Goal: Task Accomplishment & Management: Manage account settings

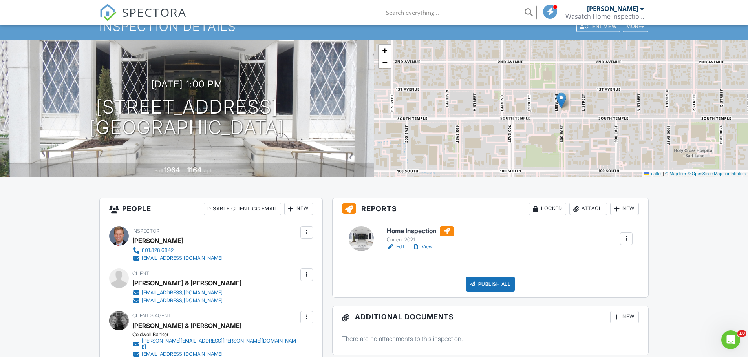
scroll to position [39, 0]
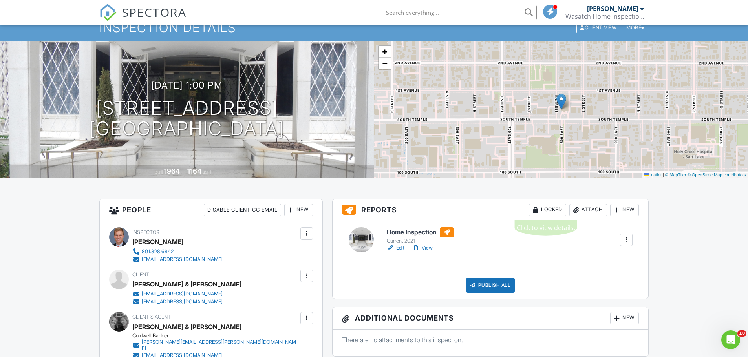
click at [554, 208] on div "Locked" at bounding box center [547, 210] width 37 height 13
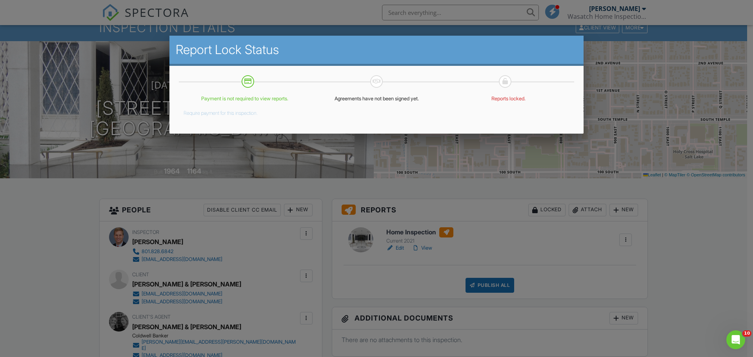
click at [700, 236] on div at bounding box center [376, 184] width 753 height 447
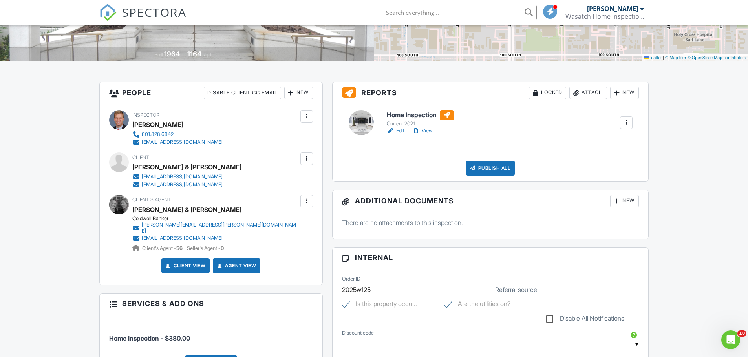
scroll to position [157, 0]
click at [427, 131] on link "View" at bounding box center [422, 131] width 20 height 8
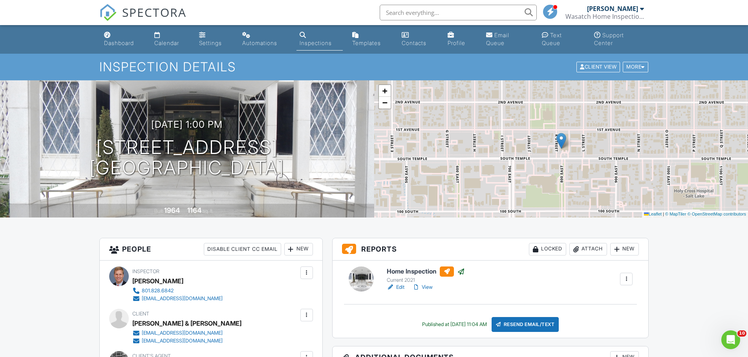
click at [314, 38] on link "Inspections" at bounding box center [319, 39] width 47 height 22
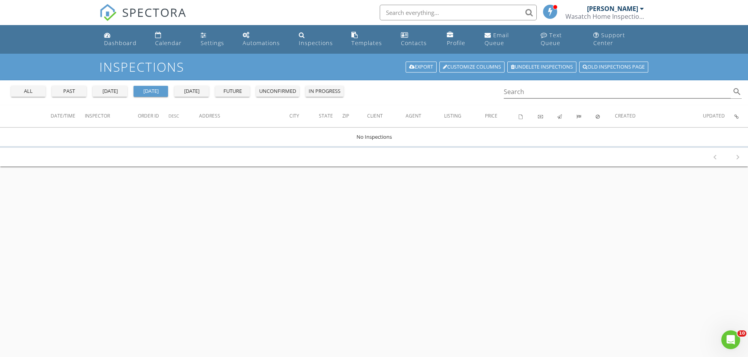
click at [66, 92] on div "past" at bounding box center [69, 92] width 28 height 8
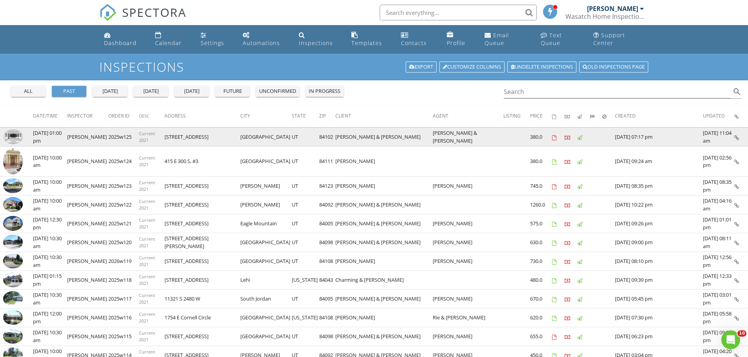
click at [11, 135] on img at bounding box center [13, 137] width 20 height 15
click at [15, 135] on img at bounding box center [13, 137] width 20 height 15
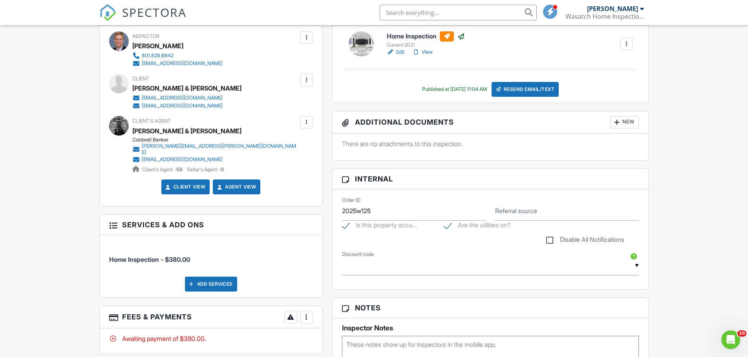
click at [306, 314] on div at bounding box center [307, 318] width 8 height 8
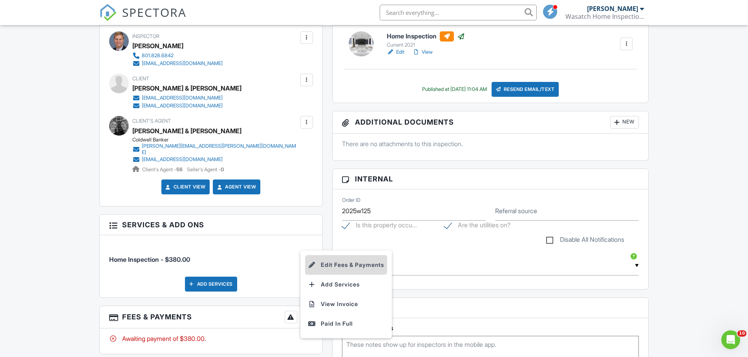
click at [324, 259] on li "Edit Fees & Payments" at bounding box center [346, 265] width 82 height 20
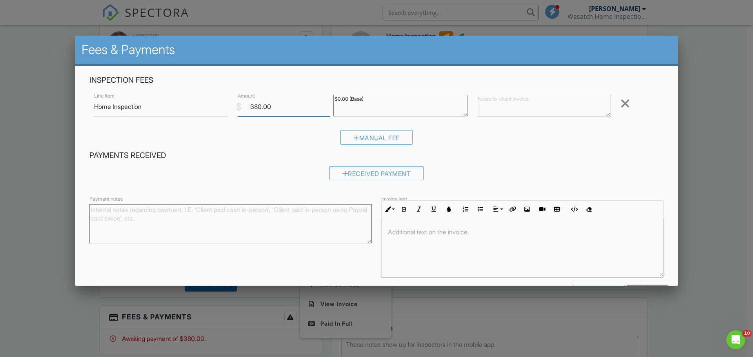
drag, startPoint x: 275, startPoint y: 105, endPoint x: 231, endPoint y: 115, distance: 44.9
click at [231, 115] on div "Line Item Home Inspection $ Amount 380.00 $0.00 (Base) Remove" at bounding box center [376, 106] width 575 height 31
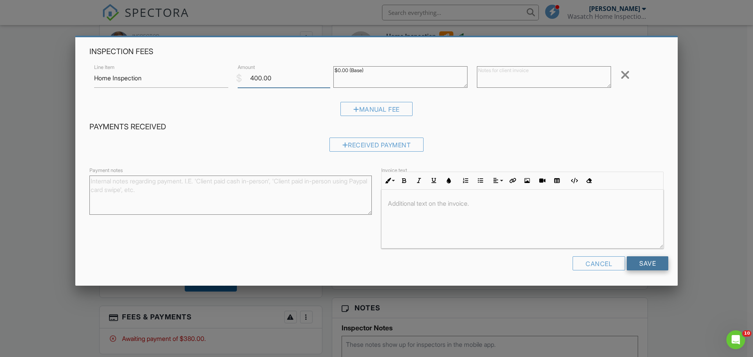
type input "400.00"
click at [636, 264] on input "Save" at bounding box center [648, 264] width 42 height 14
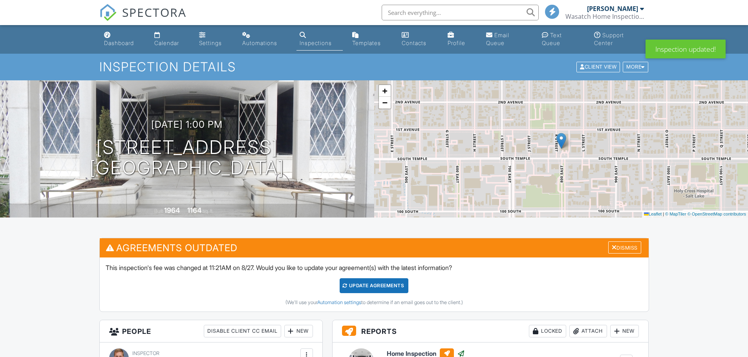
click at [360, 285] on div "Update Agreements" at bounding box center [373, 286] width 69 height 15
